Goal: Information Seeking & Learning: Find specific page/section

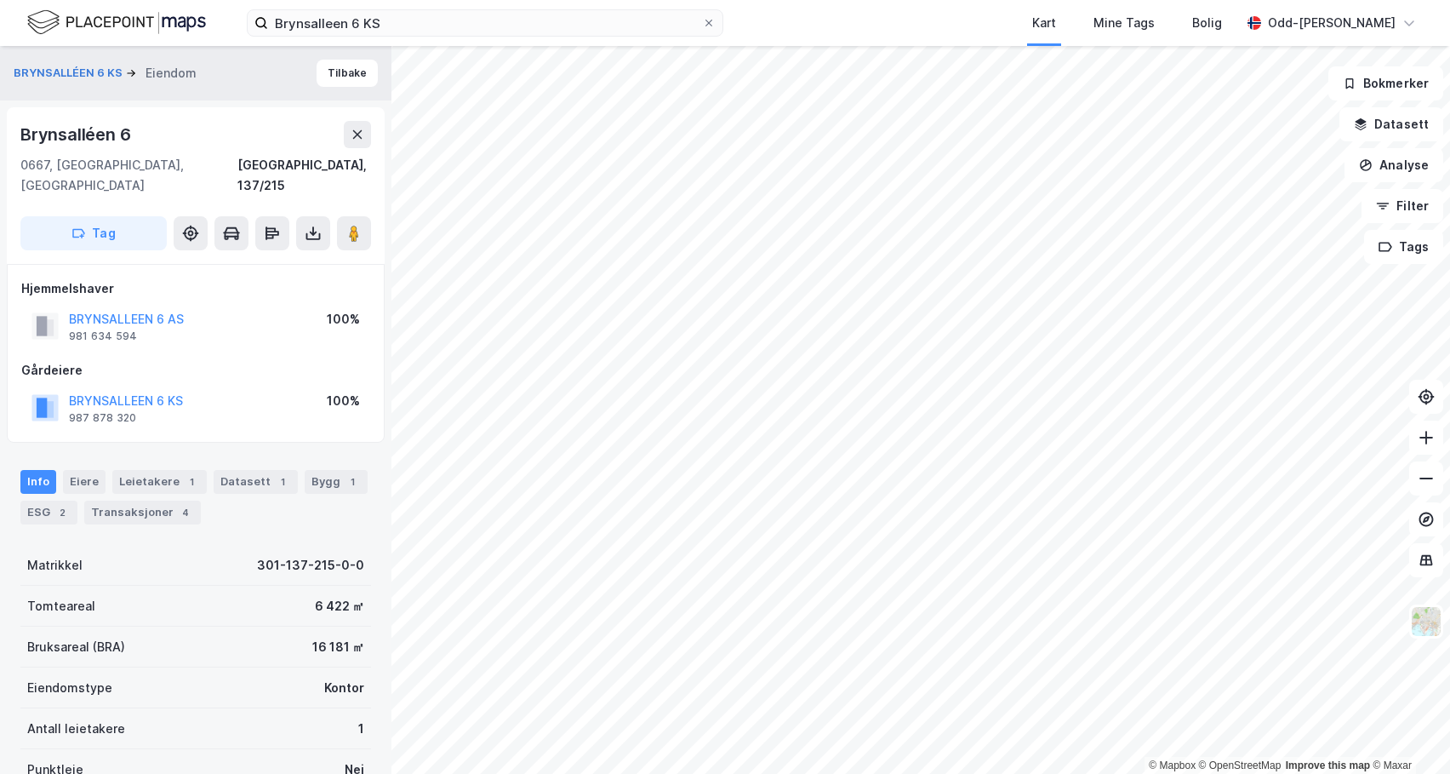
scroll to position [1, 0]
click at [406, 18] on input "Brynsalleen 6 KS" at bounding box center [485, 23] width 434 height 26
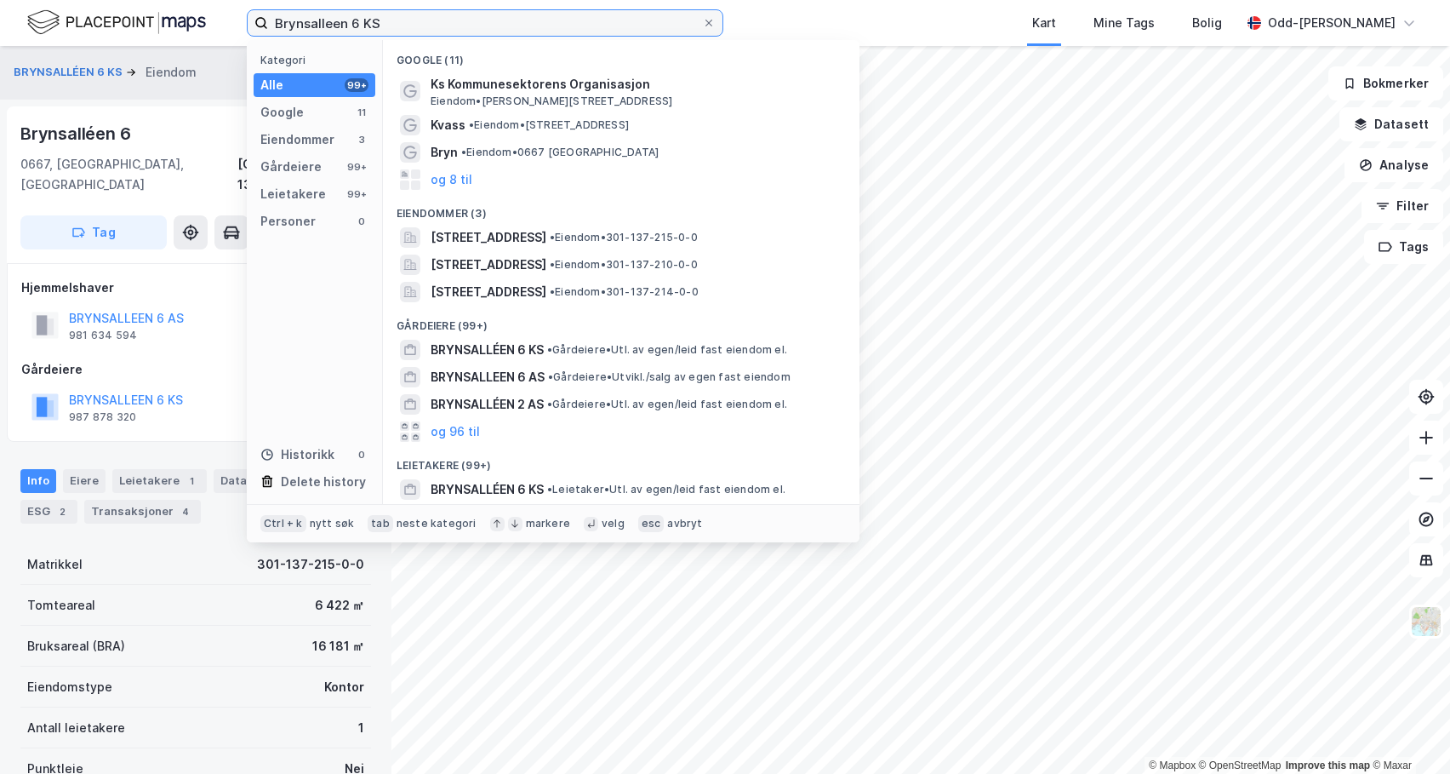
drag, startPoint x: 406, startPoint y: 17, endPoint x: 227, endPoint y: 28, distance: 179.1
click at [216, 28] on div "Brynsalleen 6 KS Kategori Alle 99+ Google 11 Eiendommer 3 Gårdeiere 99+ Leietak…" at bounding box center [725, 23] width 1450 height 46
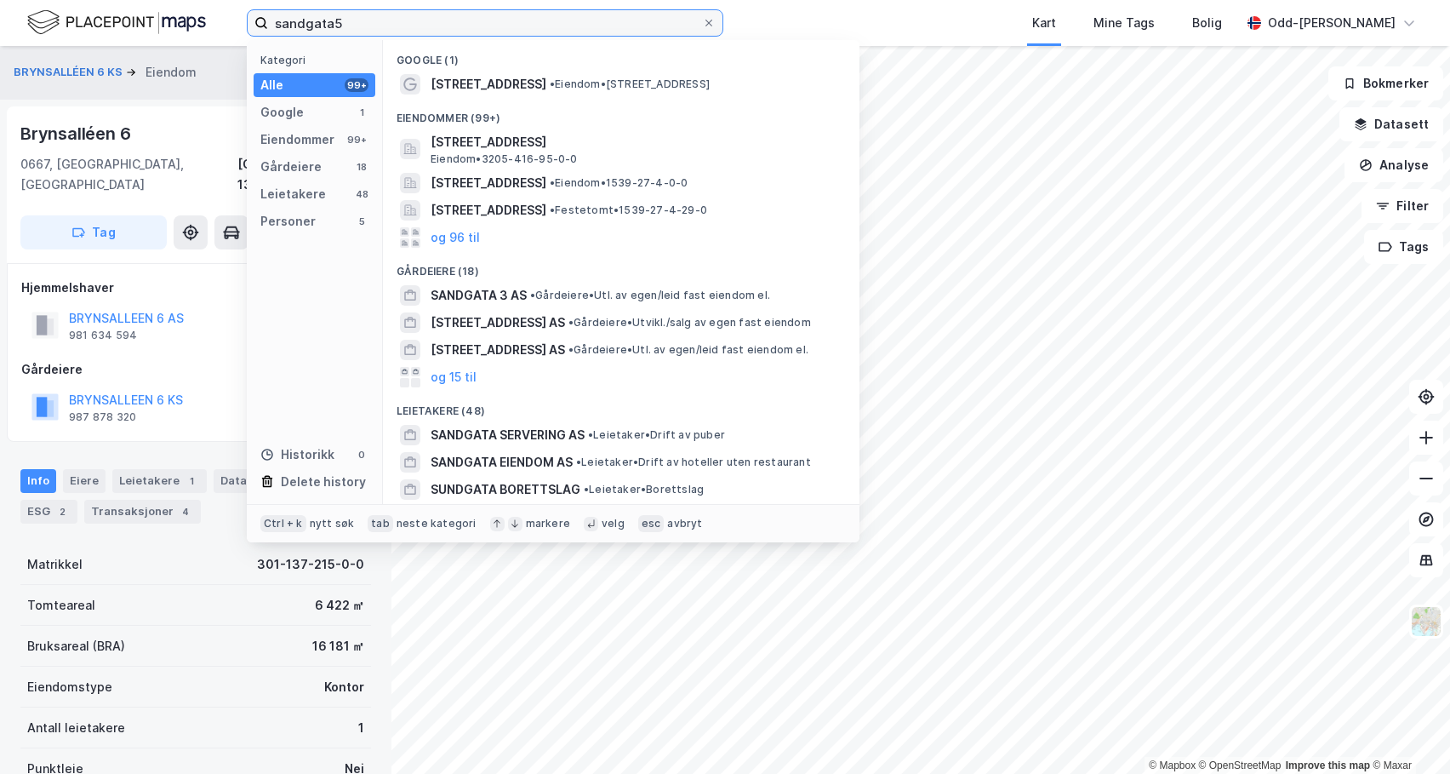
click at [329, 20] on input "sandgata5" at bounding box center [485, 23] width 434 height 26
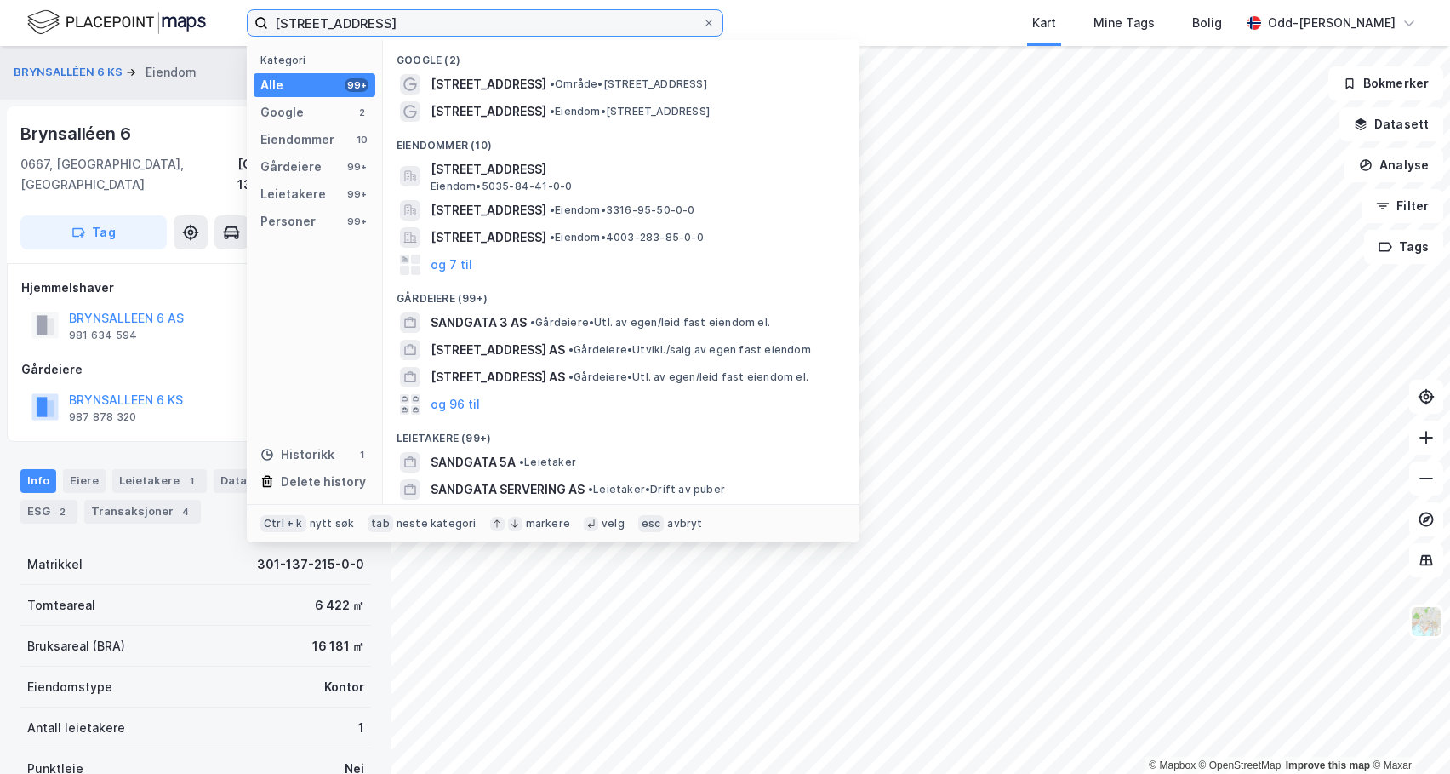
click at [301, 16] on input "[STREET_ADDRESS]" at bounding box center [485, 23] width 434 height 26
click at [289, 23] on input "[STREET_ADDRESS]" at bounding box center [485, 23] width 434 height 26
drag, startPoint x: 316, startPoint y: 25, endPoint x: 238, endPoint y: 26, distance: 77.5
click at [238, 26] on div "[STREET_ADDRESS] Kategori Alle 99+ Google 2 Eiendommer 10 Gårdeiere 99+ Leietak…" at bounding box center [725, 23] width 1450 height 46
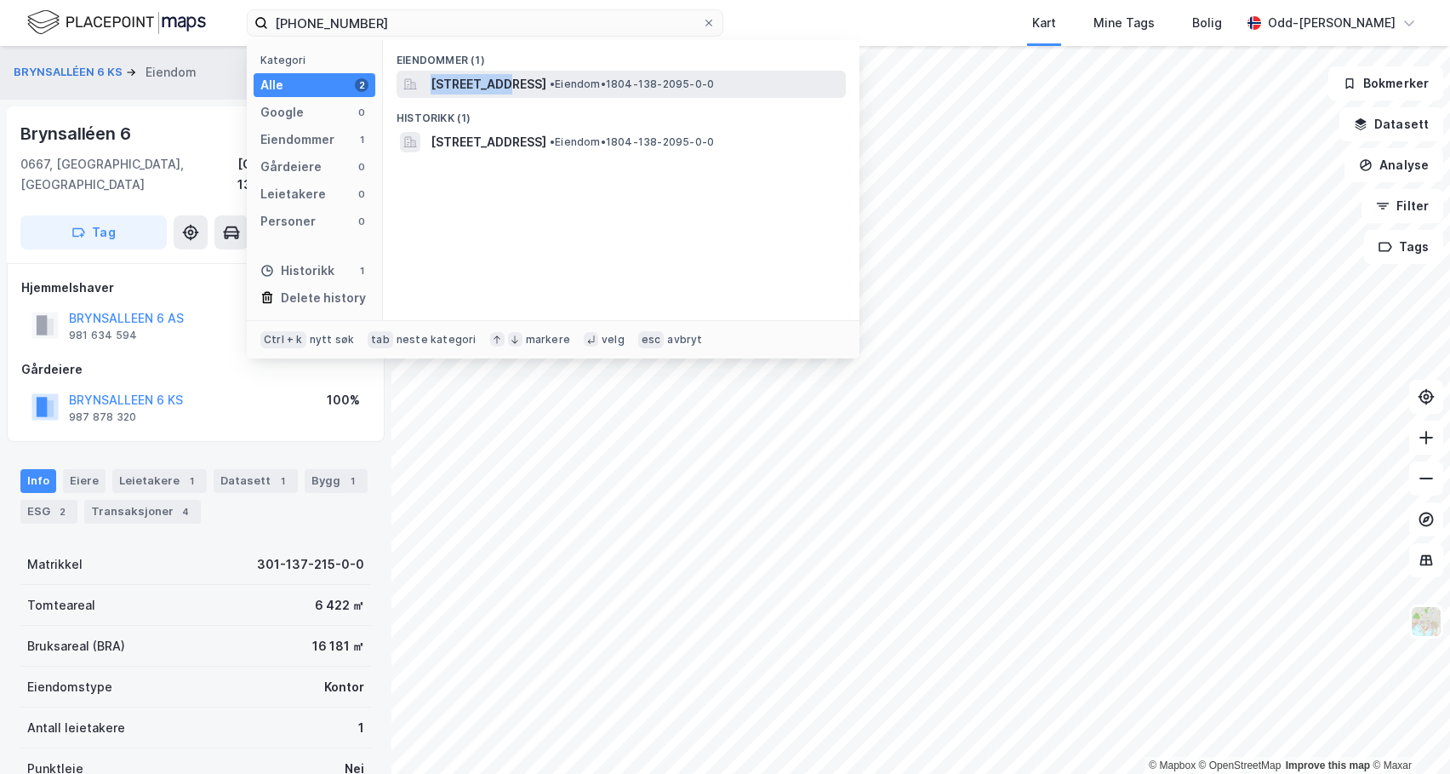
drag, startPoint x: 504, startPoint y: 82, endPoint x: 432, endPoint y: 90, distance: 72.0
click at [432, 90] on span "[STREET_ADDRESS]" at bounding box center [489, 84] width 116 height 20
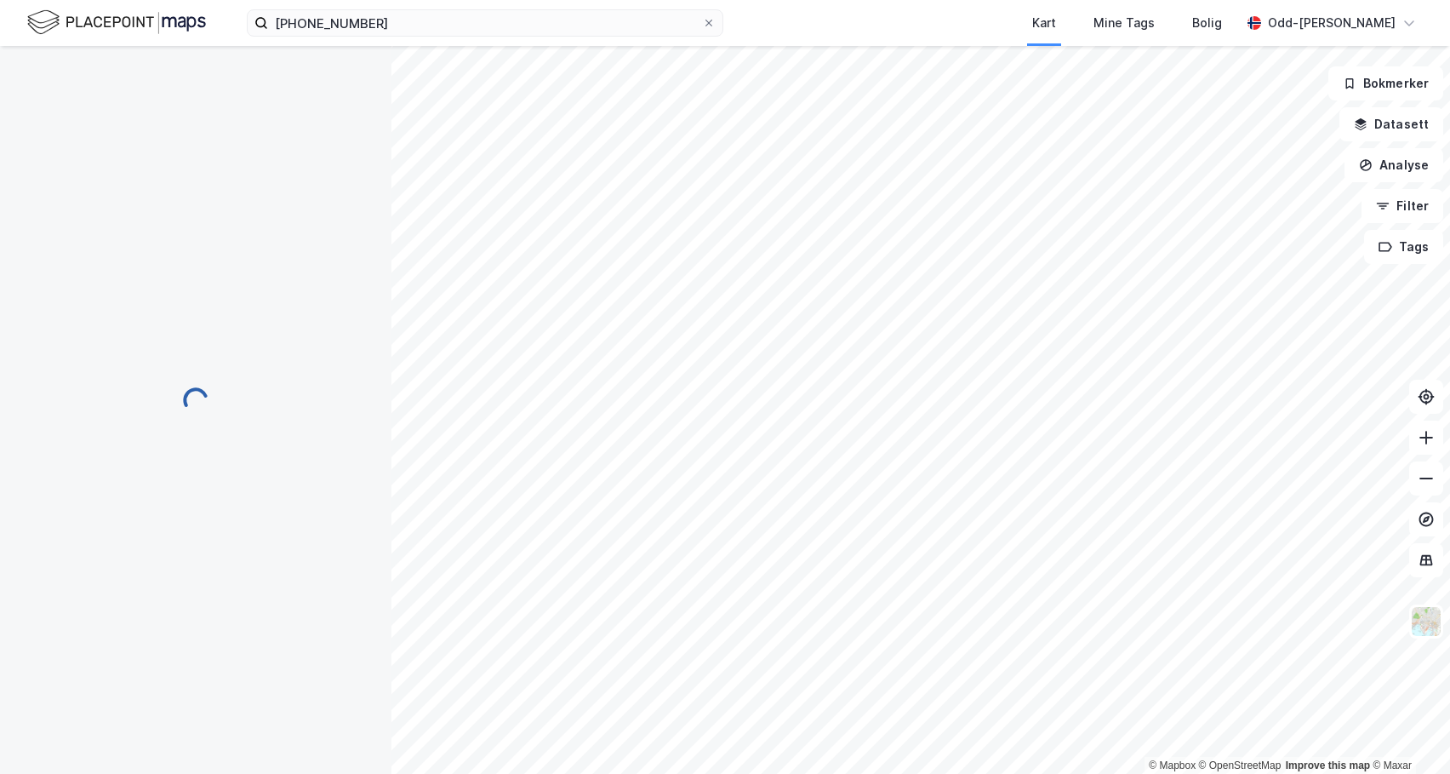
scroll to position [1, 0]
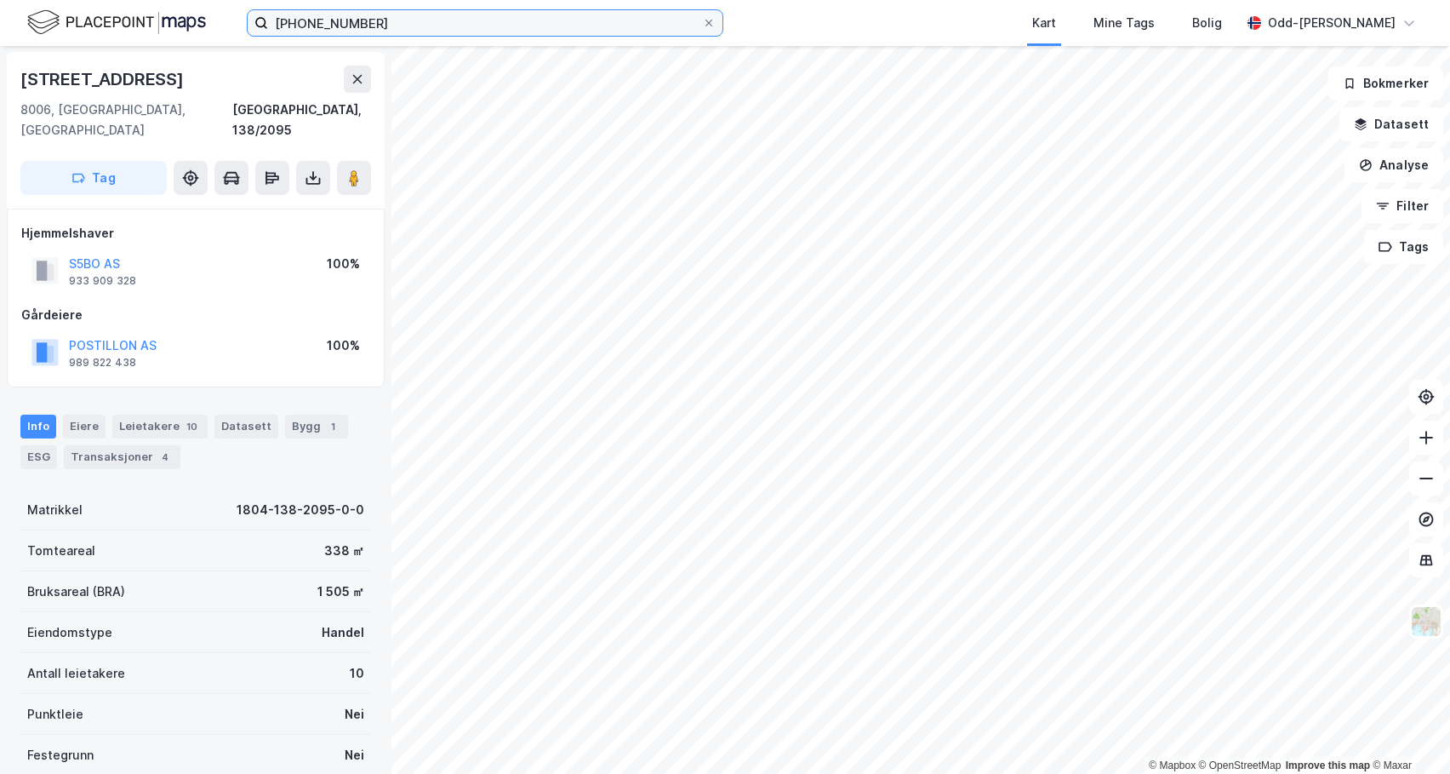
click at [390, 31] on input "[PHONE_NUMBER]" at bounding box center [485, 23] width 434 height 26
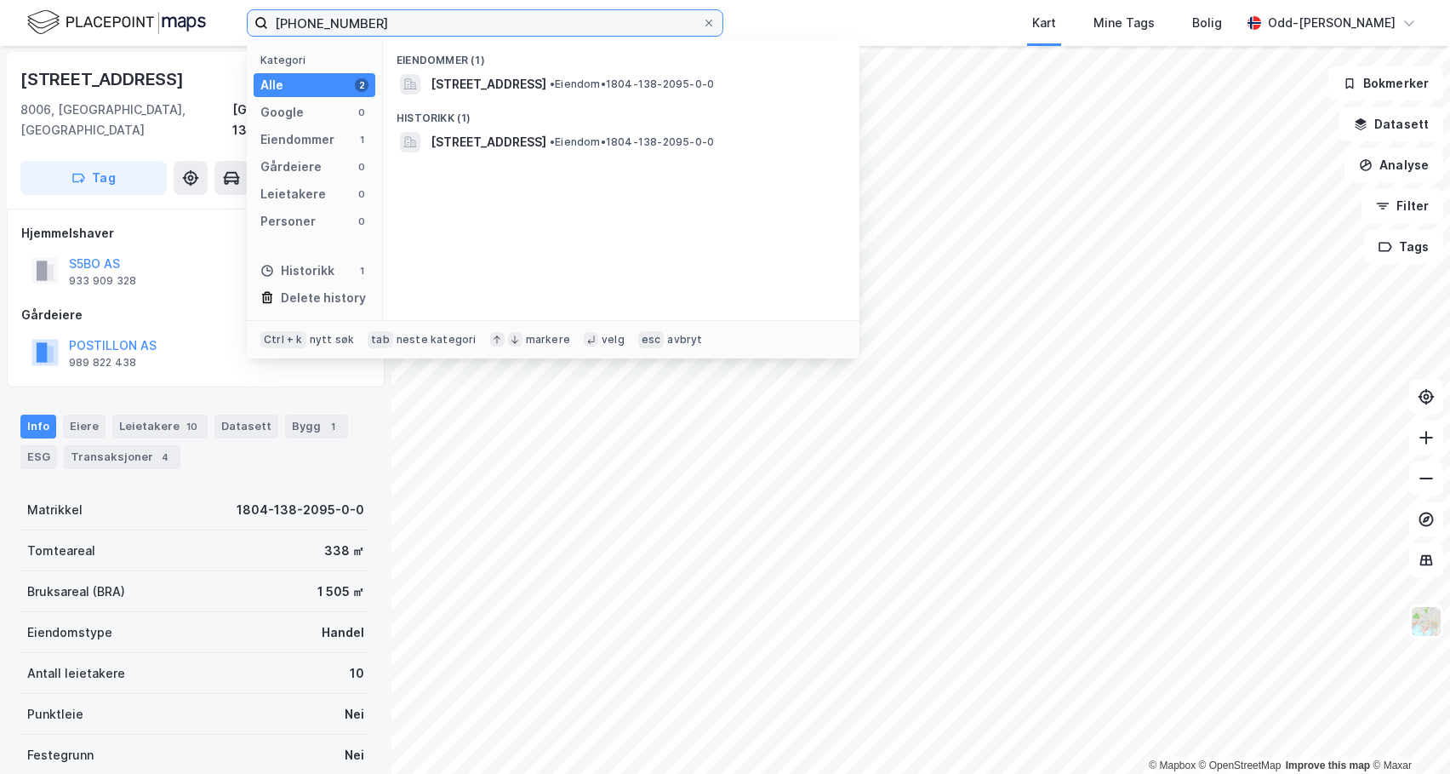
drag, startPoint x: 406, startPoint y: 25, endPoint x: 186, endPoint y: 28, distance: 219.6
click at [185, 32] on div "[PHONE_NUMBER] Kategori Alle 2 Google 0 Eiendommer 1 Gårdeiere 0 Leietakere 0 P…" at bounding box center [725, 23] width 1450 height 46
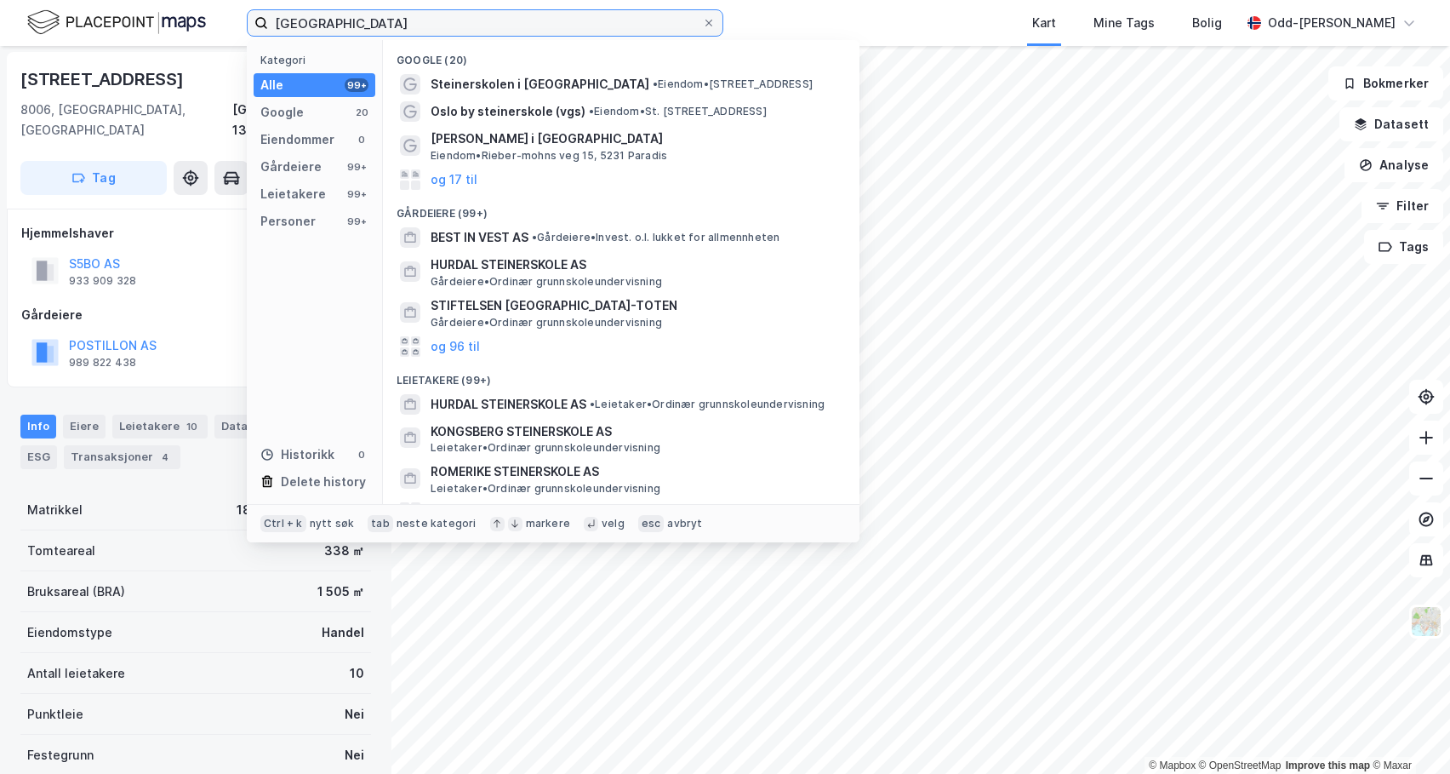
type input "[GEOGRAPHIC_DATA]"
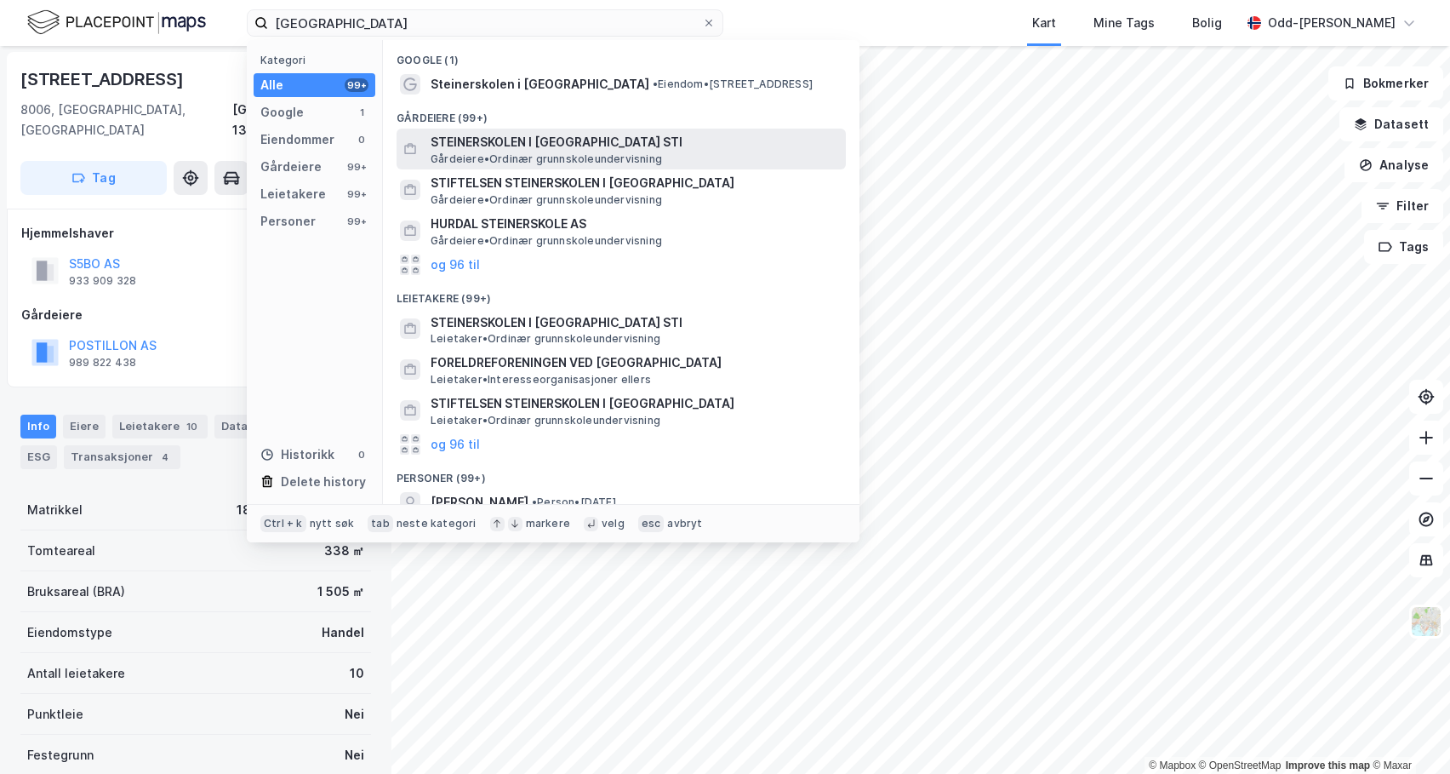
click at [540, 146] on span "STEINERSKOLEN I [GEOGRAPHIC_DATA] STI" at bounding box center [635, 142] width 409 height 20
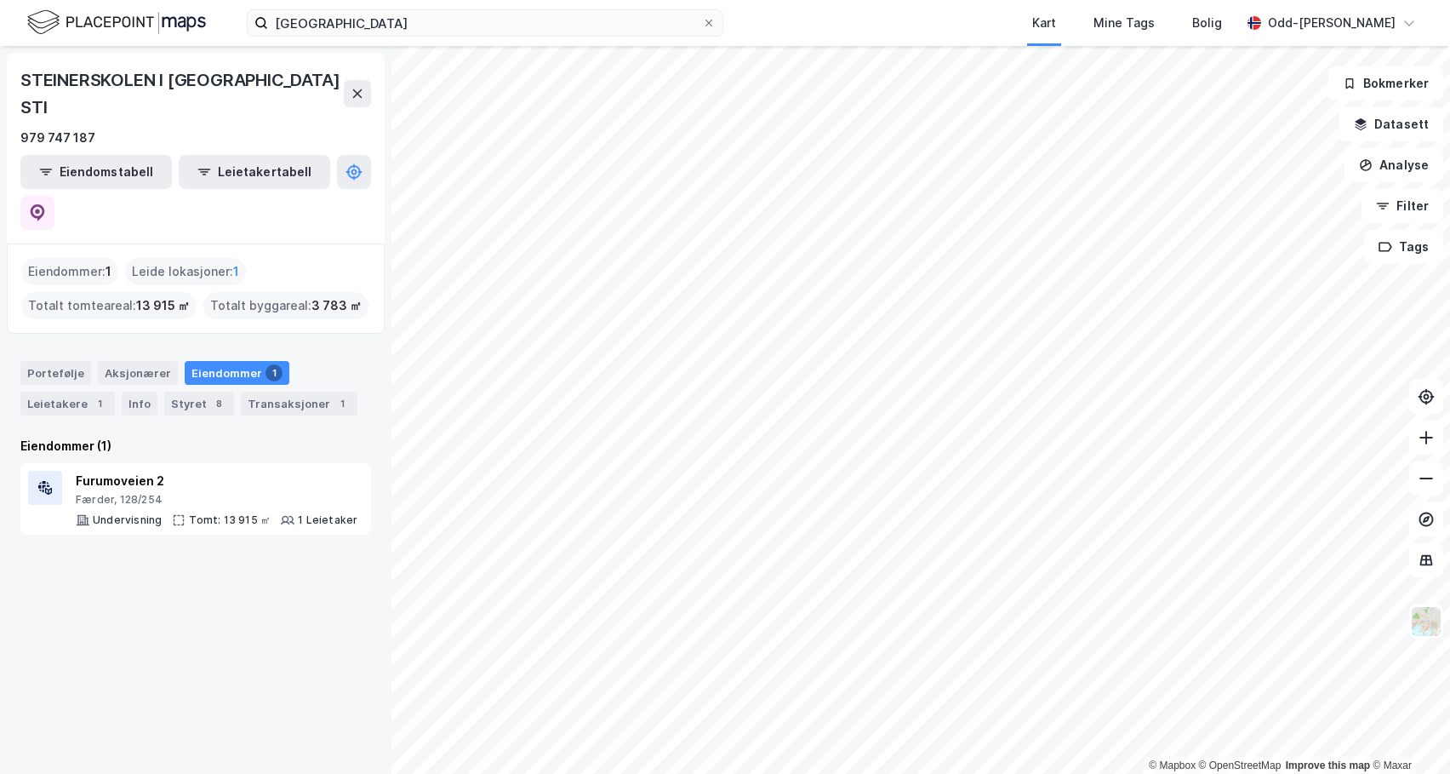
click at [76, 258] on div "Eiendommer : 1" at bounding box center [69, 271] width 97 height 27
click at [118, 493] on div "Færder, 128/254" at bounding box center [217, 500] width 282 height 14
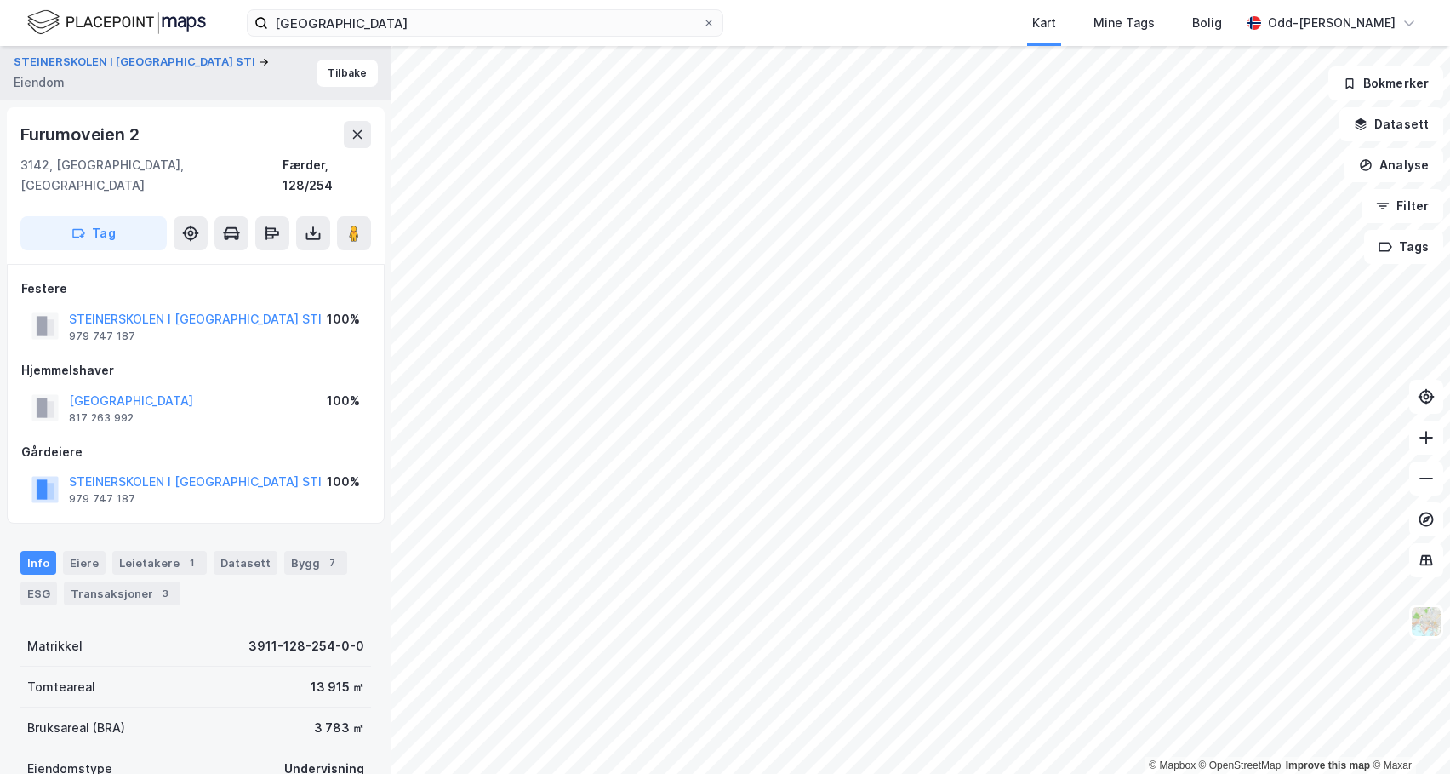
scroll to position [1, 0]
